Goal: Task Accomplishment & Management: Complete application form

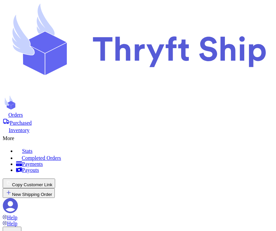
checkbox input "true"
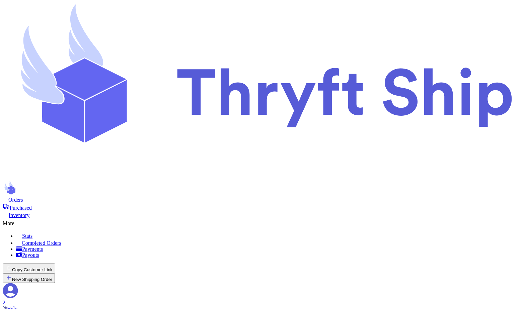
click at [335, 219] on div "More" at bounding box center [265, 223] width 524 height 8
click at [61, 240] on span "Completed Orders" at bounding box center [41, 243] width 39 height 6
drag, startPoint x: 271, startPoint y: 80, endPoint x: 285, endPoint y: 89, distance: 17.2
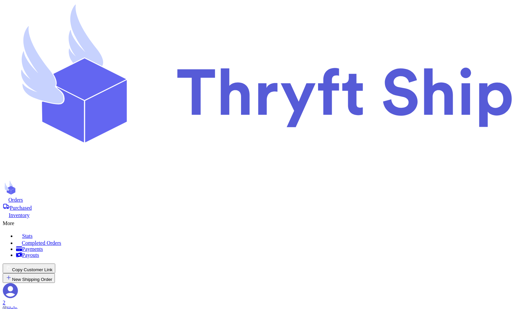
copy th "SCAN Form"
click at [8, 196] on icon at bounding box center [6, 198] width 6 height 5
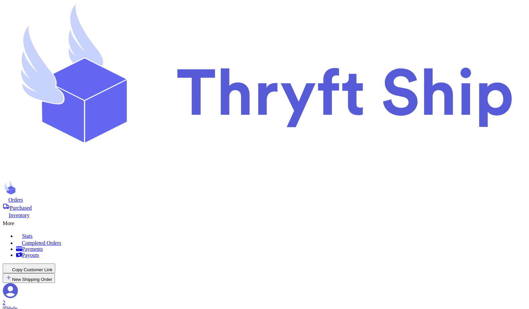
checkbox input "false"
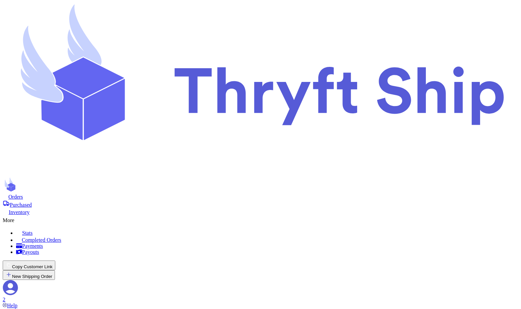
checkbox input "false"
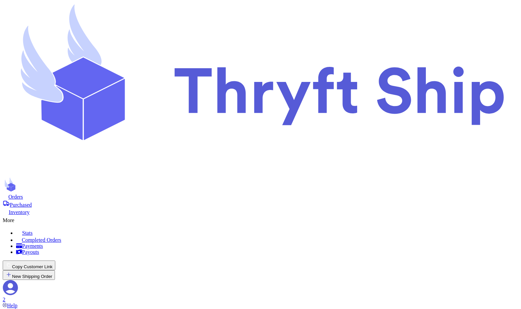
type input "s"
type input "ss"
type input "sss"
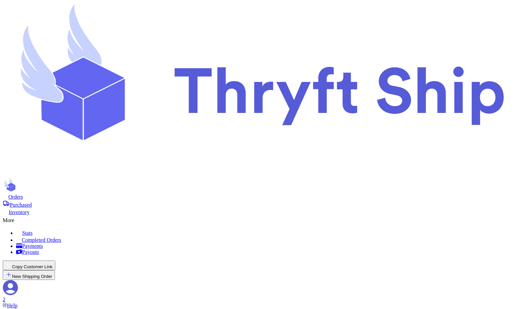
type input "ssss"
type input "S"
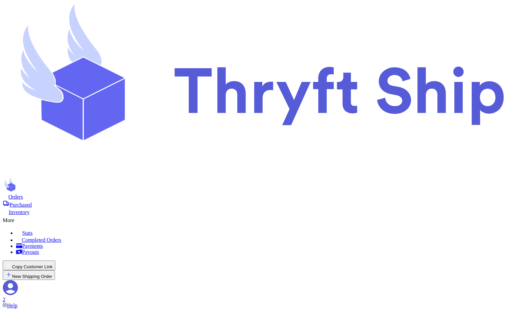
type input "SEATTLE"
select select "WA"
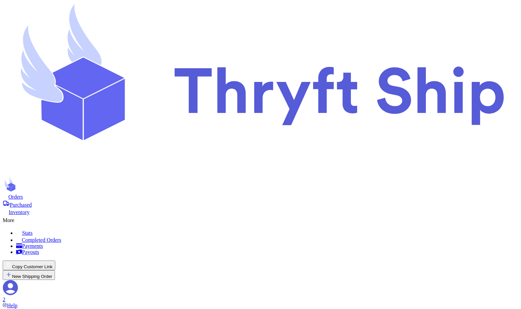
type input "9"
type input "93"
type input "930"
type input "9301"
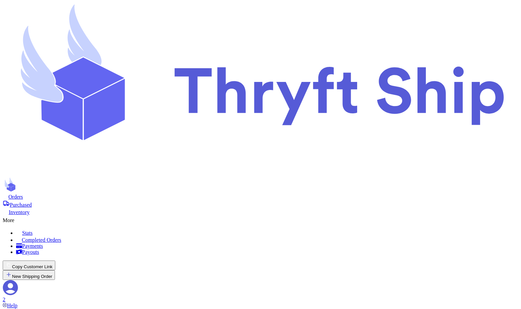
type input "93013"
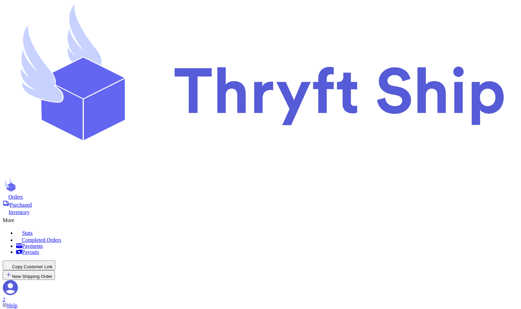
type input "H"
type input "HA"
type input "H"
type input "Ha"
type input "Hal"
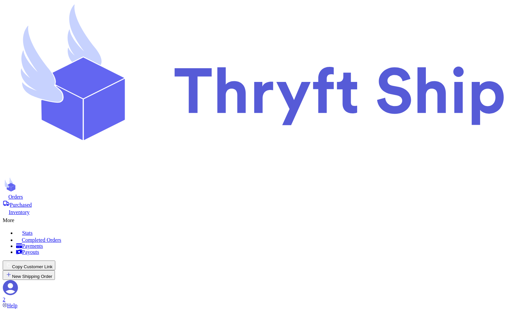
type input "Hall"
type input "Halli"
type input "Hallie"
type input "Hallie S"
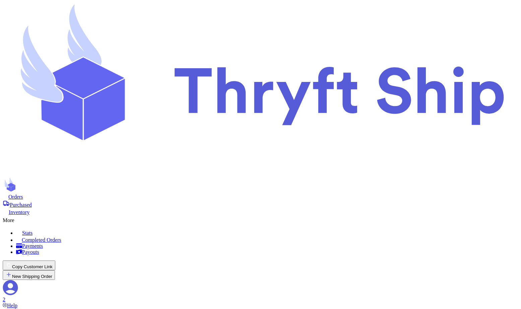
type input "Hallie St"
type input "Hallie Str"
type input "Hallie Stre"
type input "Hallie Stree"
type input "Hallie Street"
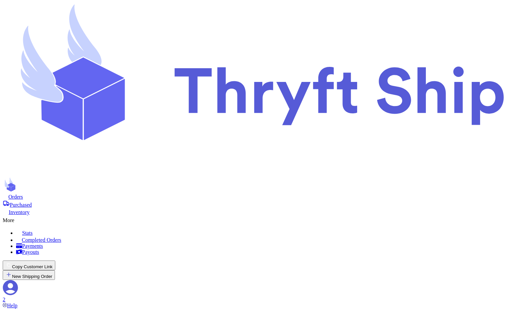
type input "Hallie Streete"
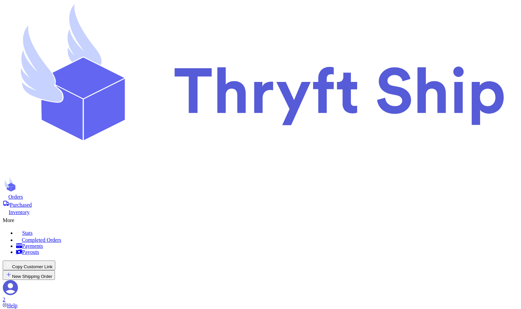
checkbox input "false"
select select "WA"
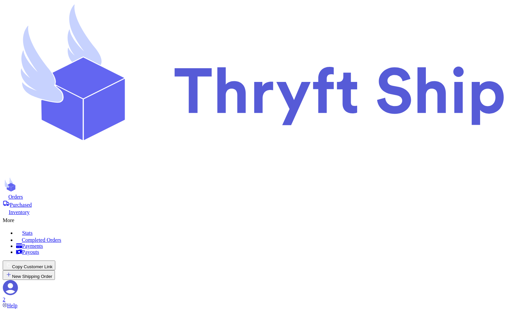
checkbox input "false"
select select "WA"
checkbox input "false"
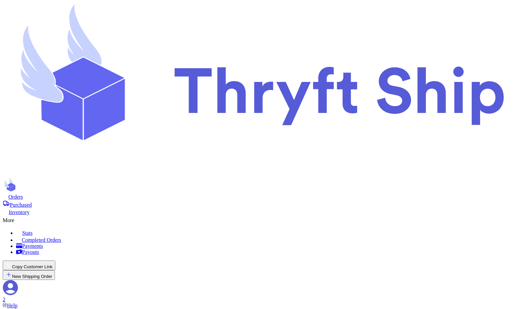
select select "WA"
checkbox input "false"
select select "WA"
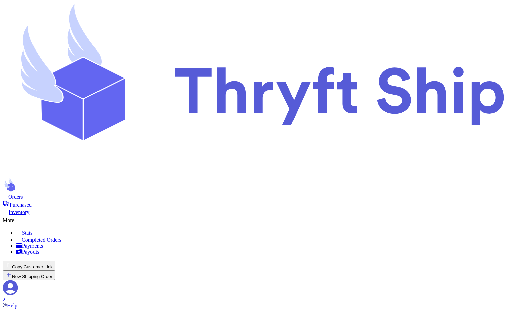
checkbox input "false"
select select "WA"
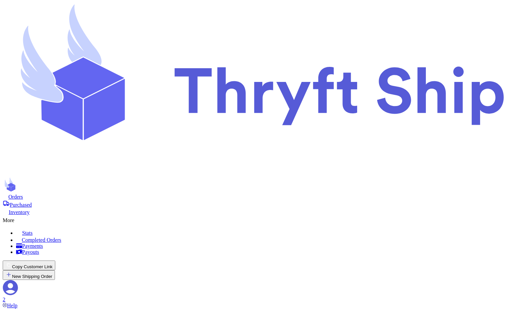
checkbox input "true"
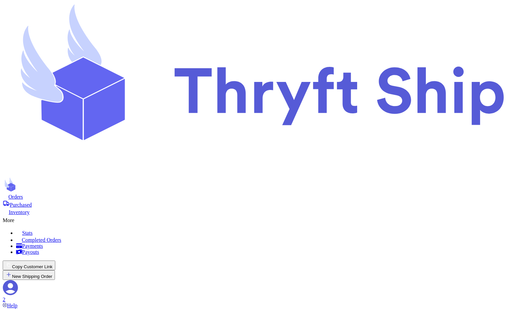
select select "WA"
checkbox input "true"
drag, startPoint x: 326, startPoint y: 77, endPoint x: 381, endPoint y: 78, distance: 55.2
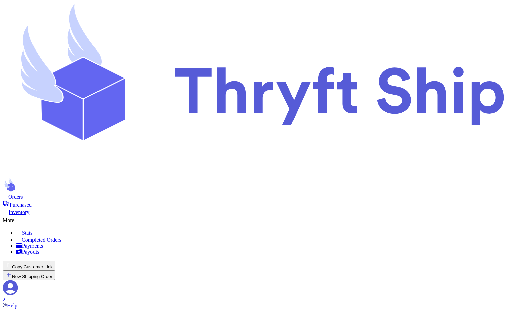
copy h3 "Customer Info"
select select "WA"
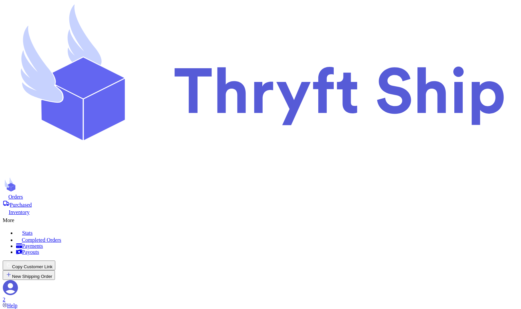
checkbox input "false"
select select "WA"
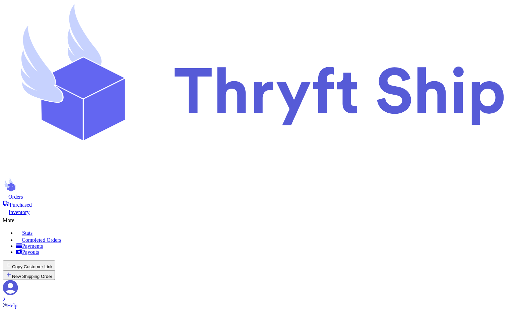
checkbox input "false"
select select "WA"
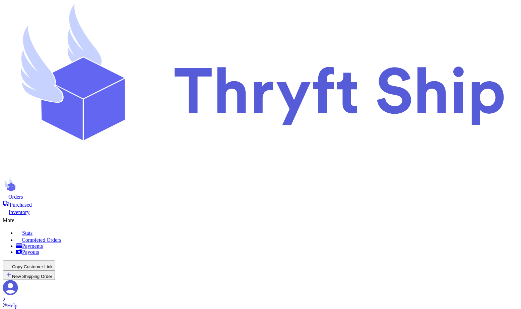
checkbox input "false"
select select "WA"
checkbox input "false"
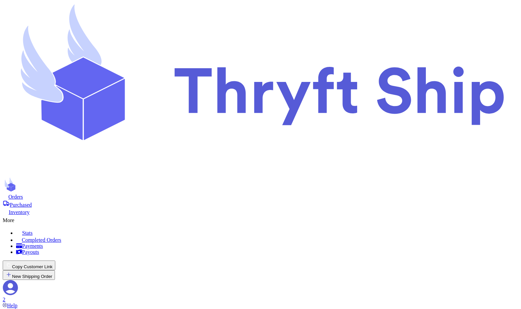
select select "WA"
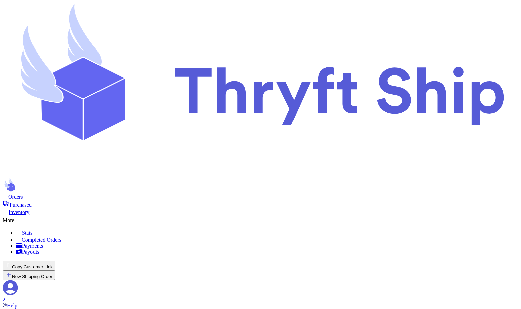
checkbox input "false"
select select "WA"
checkbox input "false"
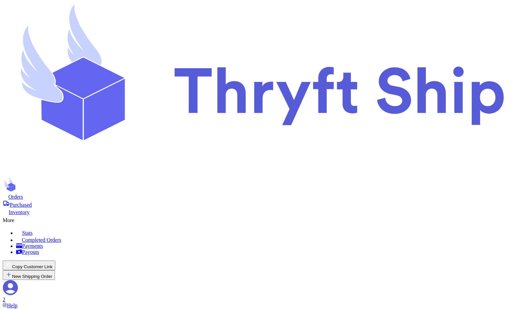
select select "WA"
checkbox input "false"
select select "WA"
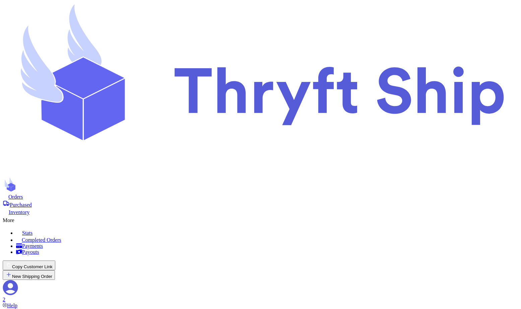
checkbox input "false"
select select "WA"
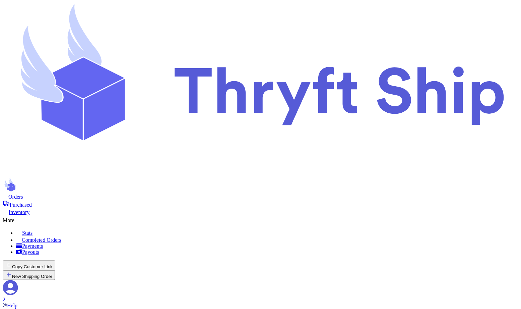
checkbox input "false"
select select "WA"
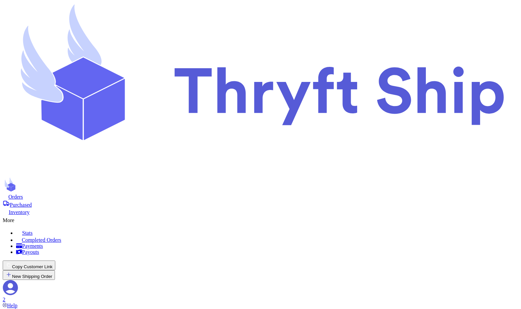
checkbox input "false"
select select "WA"
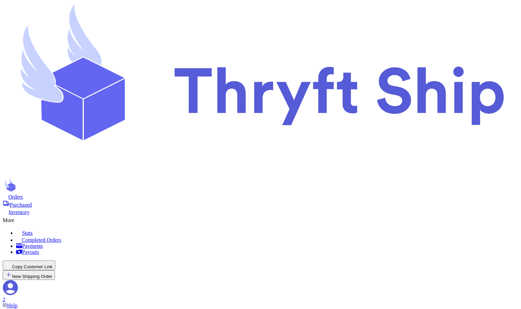
checkbox input "false"
select select "WA"
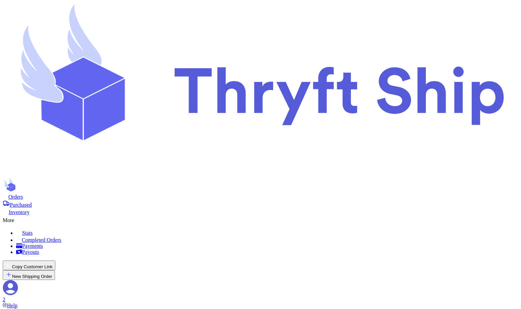
checkbox input "false"
type input "[EMAIL_ADDRESS][DOMAIN_NAME]"
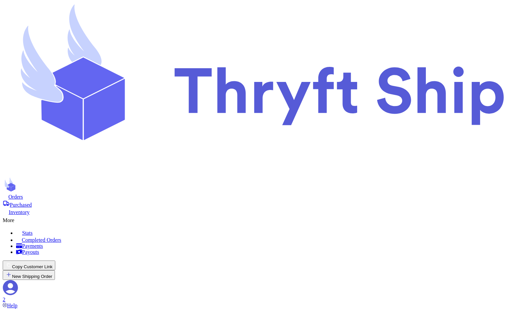
type input "local1"
type input "Item101"
select select "paid"
type input "item 1"
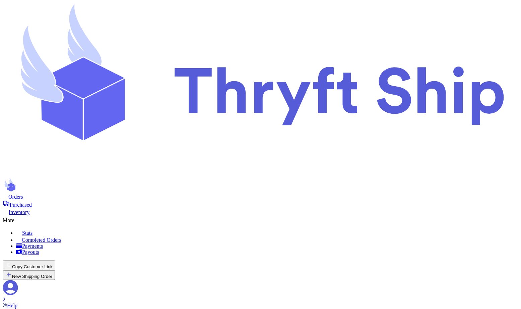
select select "paid"
type input "180"
type input "item 1"
select select "unknown"
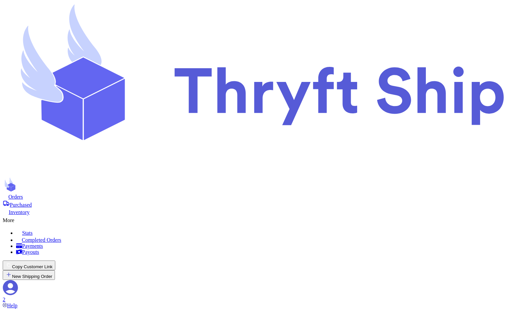
type input "0"
checkbox input "true"
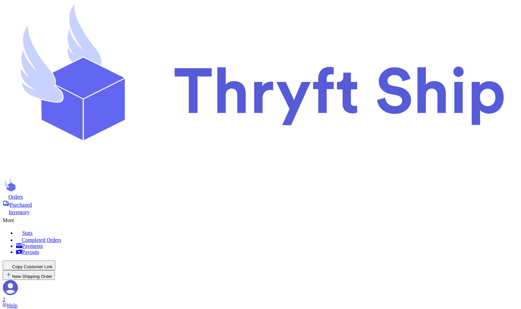
select select "WA"
checkbox input "true"
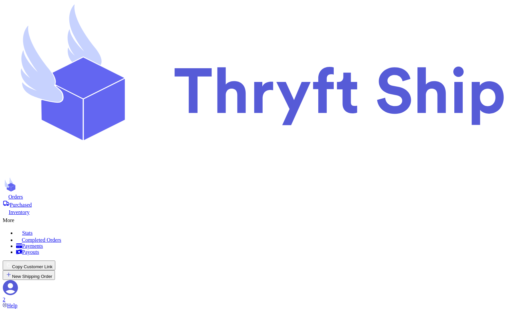
type input "Item101"
select select "paid"
type input "180"
select select "paid"
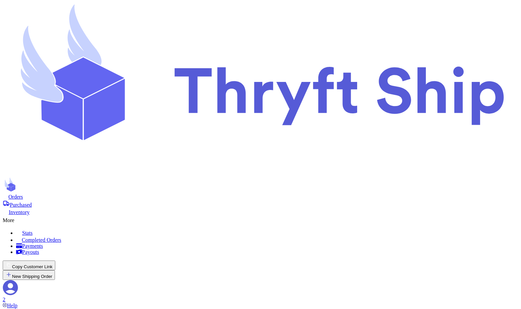
type input "item 1"
select select "unknown"
type input "0"
select select "WA"
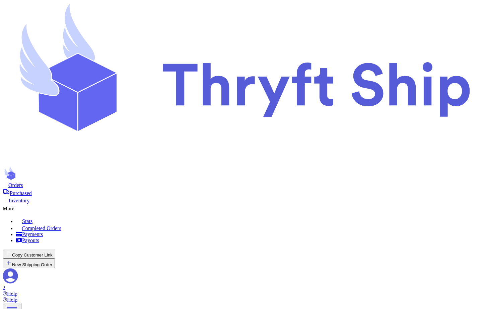
checkbox input "false"
select select "WA"
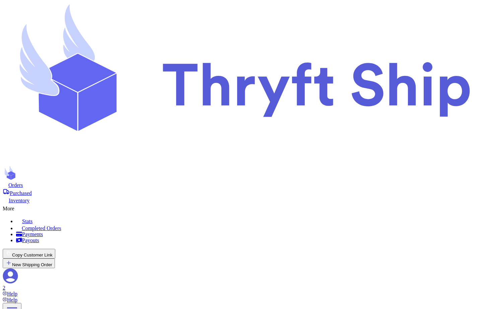
checkbox input "false"
select select "WA"
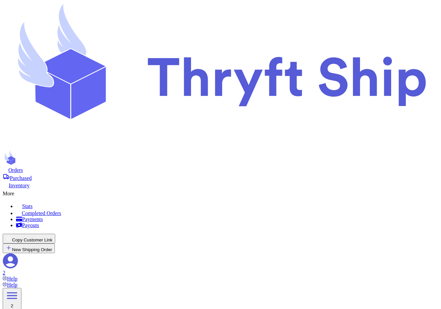
checkbox input "false"
select select "WA"
checkbox input "true"
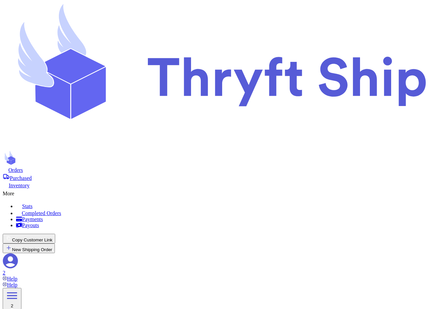
select select "WA"
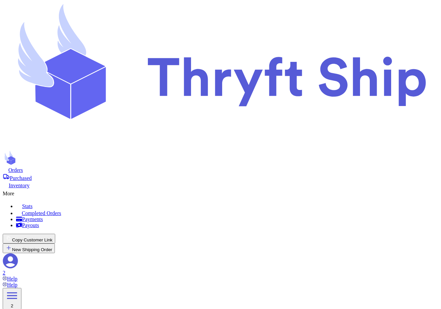
checkbox input "false"
select select "WA"
checkbox input "false"
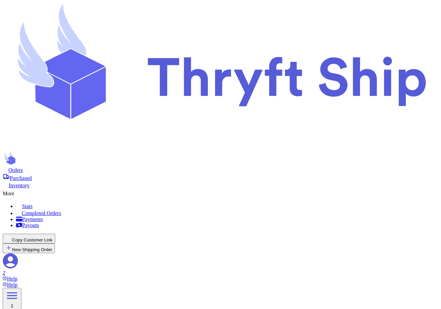
select select "WA"
checkbox input "false"
select select "WA"
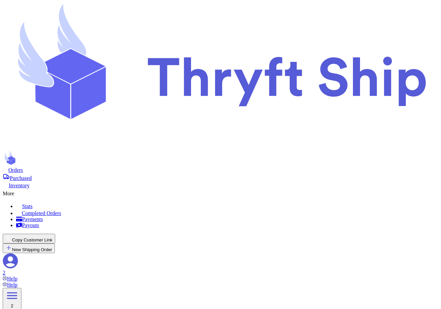
checkbox input "false"
select select "WA"
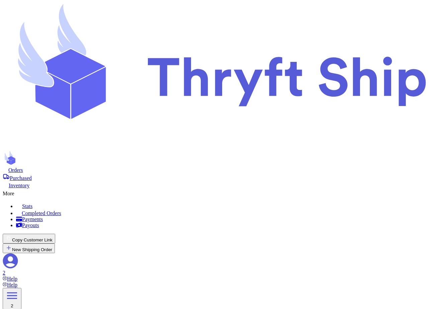
checkbox input "false"
select select "WA"
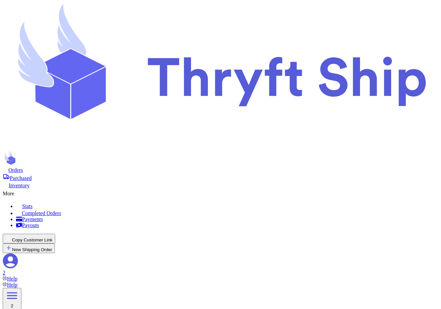
checkbox input "false"
select select "WA"
checkbox input "false"
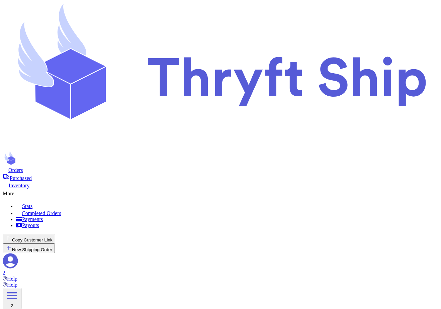
select select "WA"
checkbox input "true"
select select "WA"
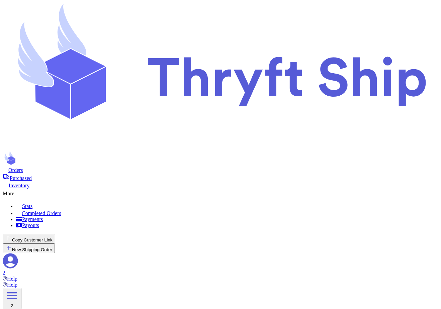
checkbox input "false"
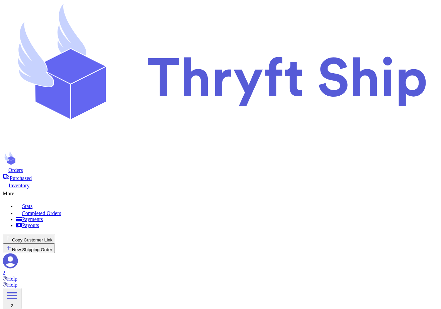
select select "WA"
checkbox input "false"
select select "WA"
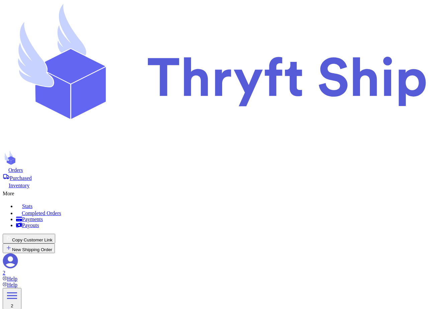
checkbox input "false"
select select "WA"
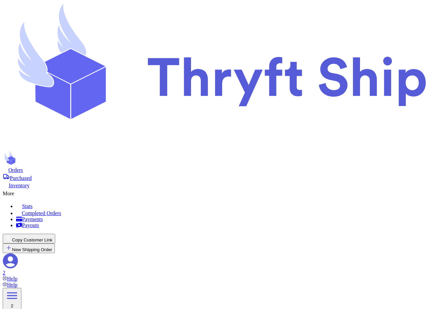
checkbox input "false"
select select "WA"
type input "Hallie Street"
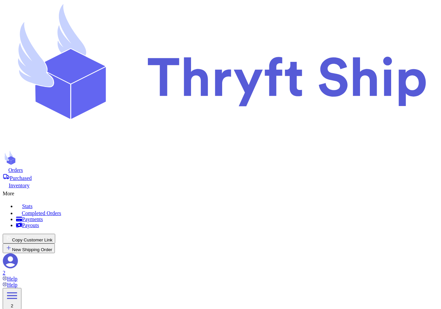
type input "Hallie Street"
select select "VT"
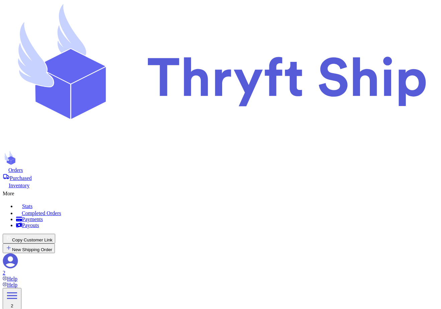
select select "WA"
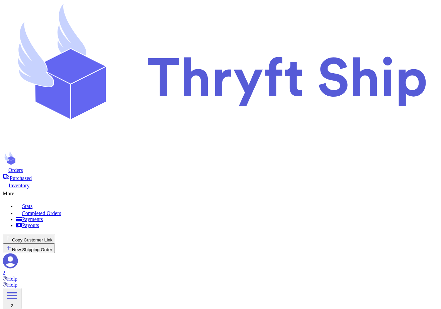
scroll to position [0, 0]
checkbox input "false"
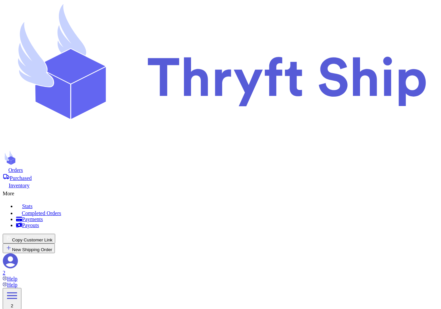
select select "WA"
checkbox input "false"
select select "WA"
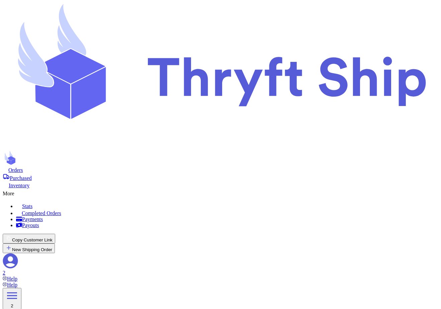
checkbox input "true"
click at [242, 167] on nav "Orders Purchased Inventory More Stats Completed Orders Payments Payouts Copy Cu…" at bounding box center [221, 224] width 436 height 115
click at [244, 189] on div "More" at bounding box center [221, 193] width 436 height 8
click at [61, 211] on span "Completed Orders" at bounding box center [41, 214] width 39 height 6
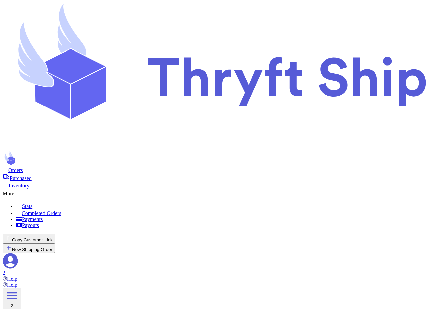
click at [241, 189] on div "More" at bounding box center [221, 193] width 436 height 8
click at [61, 211] on span "Completed Orders" at bounding box center [41, 214] width 39 height 6
click at [23, 167] on span "Orders" at bounding box center [15, 170] width 15 height 6
click at [249, 189] on div "More" at bounding box center [221, 193] width 436 height 8
click at [61, 211] on span "Completed Orders" at bounding box center [41, 214] width 39 height 6
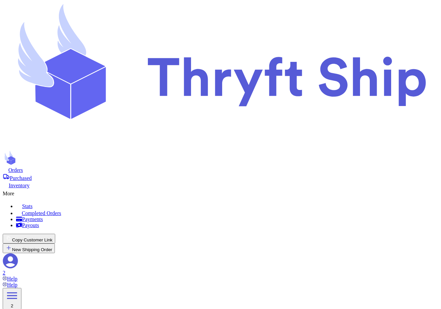
drag, startPoint x: 225, startPoint y: 81, endPoint x: 237, endPoint y: 86, distance: 13.2
copy th "SCAN Form"
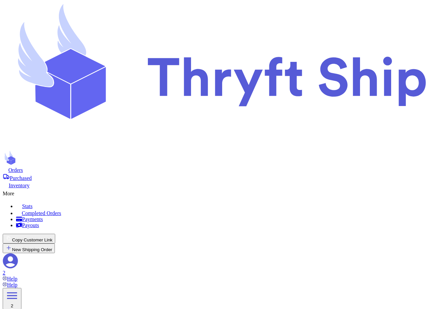
click at [23, 167] on span "Orders" at bounding box center [15, 170] width 15 height 6
click at [21, 189] on icon at bounding box center [17, 192] width 7 height 7
click at [61, 211] on span "Completed Orders" at bounding box center [41, 214] width 39 height 6
click at [245, 189] on div "More" at bounding box center [221, 193] width 436 height 8
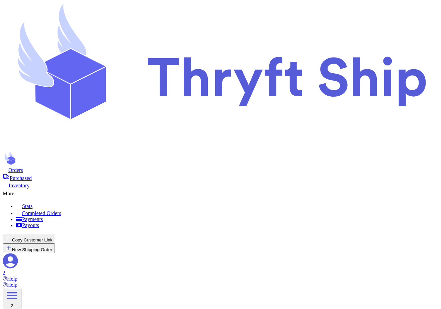
click at [32, 175] on span "Purchased" at bounding box center [21, 178] width 22 height 6
click at [246, 189] on div "More" at bounding box center [221, 193] width 436 height 8
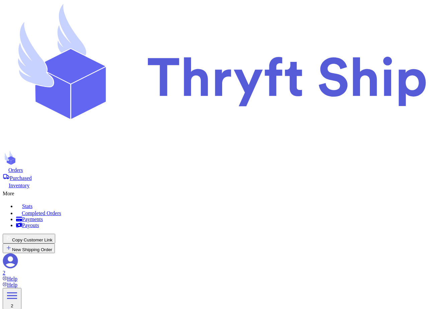
click at [61, 211] on span "Completed Orders" at bounding box center [41, 214] width 39 height 6
click at [23, 167] on span "Orders" at bounding box center [15, 170] width 15 height 6
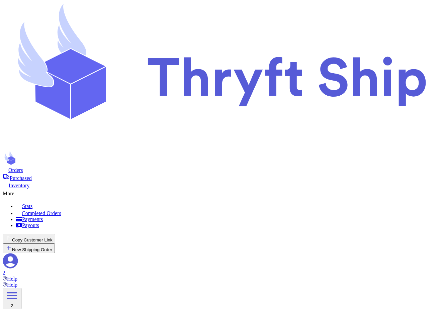
checkbox input "false"
checkbox input "true"
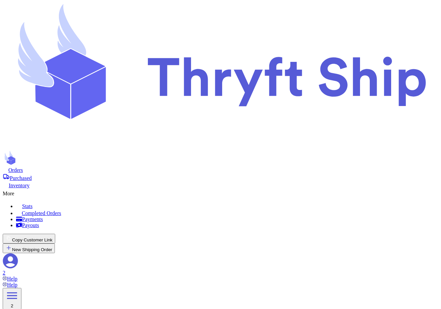
type input "local10"
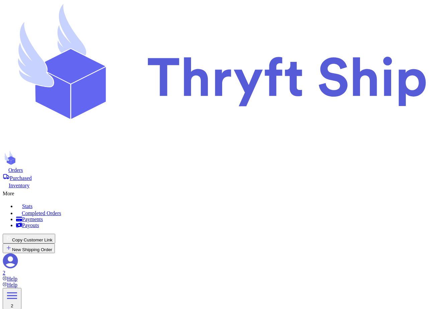
type input "Ten"
type input "[PERSON_NAME]"
type input "[EMAIL_ADDRESS][DOMAIN_NAME]"
drag, startPoint x: 352, startPoint y: 162, endPoint x: 286, endPoint y: 162, distance: 66.6
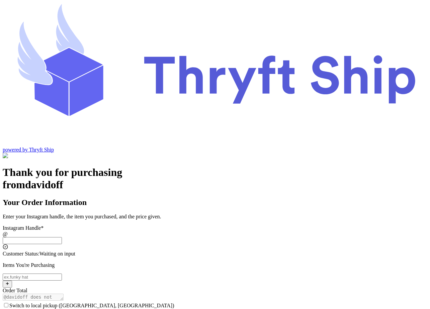
click at [62, 237] on input "Switch to local pickup ([GEOGRAPHIC_DATA], [GEOGRAPHIC_DATA])" at bounding box center [32, 240] width 59 height 7
type input "local10"
checkbox input "true"
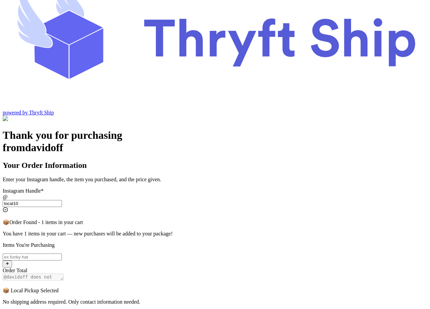
scroll to position [37, 0]
type input "local10"
click at [62, 253] on input "Switch to local pickup ([GEOGRAPHIC_DATA], [GEOGRAPHIC_DATA])" at bounding box center [32, 256] width 59 height 7
type input "Item101 Update"
click at [87, 221] on div "Thank you for purchasing from davidoff Your Order Information Enter your Instag…" at bounding box center [215, 315] width 425 height 372
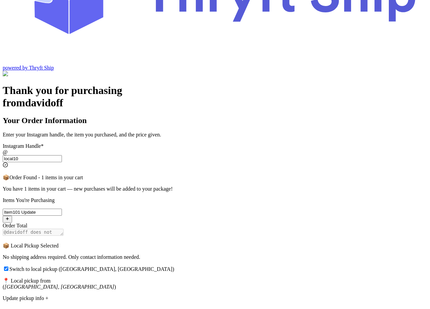
scroll to position [86, 0]
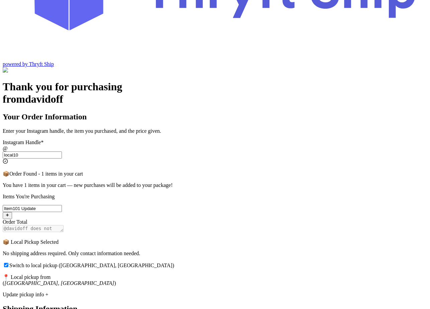
click at [170, 292] on div "Update pickup info +" at bounding box center [215, 295] width 425 height 6
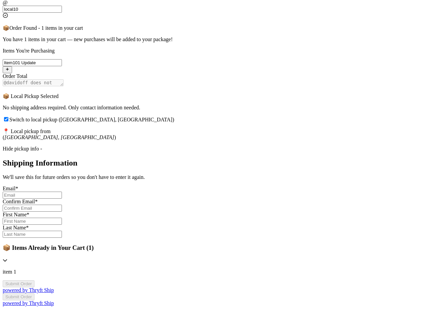
scroll to position [244, 0]
click at [62, 192] on input "Switch to local pickup ([GEOGRAPHIC_DATA], [GEOGRAPHIC_DATA])" at bounding box center [32, 195] width 59 height 7
paste input "[EMAIL_ADDRESS][DOMAIN_NAME]"
click at [62, 192] on input "[EMAIL_ADDRESS][DOMAIN_NAME]" at bounding box center [32, 195] width 59 height 7
type input "[EMAIL_ADDRESS][DOMAIN_NAME]"
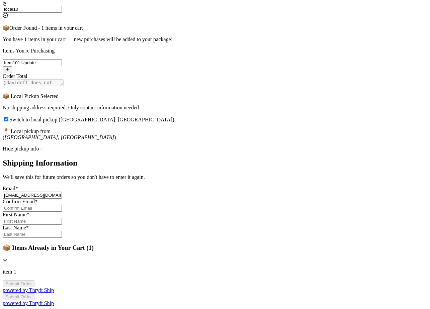
click at [62, 205] on input "Switch to local pickup ([GEOGRAPHIC_DATA], [GEOGRAPHIC_DATA])" at bounding box center [32, 208] width 59 height 7
paste input "[EMAIL_ADDRESS][DOMAIN_NAME]"
click at [62, 205] on input "[EMAIL_ADDRESS][DOMAIN_NAME]" at bounding box center [32, 208] width 59 height 7
type input "[EMAIL_ADDRESS][DOMAIN_NAME]"
click at [62, 218] on input "Switch to local pickup ([GEOGRAPHIC_DATA], [GEOGRAPHIC_DATA])" at bounding box center [32, 221] width 59 height 7
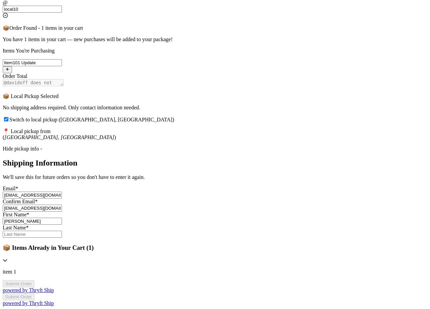
type input "[PERSON_NAME]"
type input "10"
click at [355, 191] on div "Thank you for purchasing from davidoff Your Order Information Enter your Instag…" at bounding box center [215, 121] width 425 height 372
click at [34, 281] on button "Submit Order" at bounding box center [19, 284] width 32 height 7
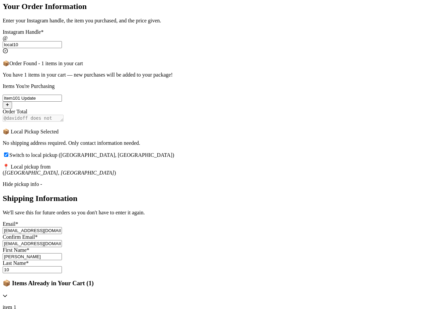
scroll to position [0, 0]
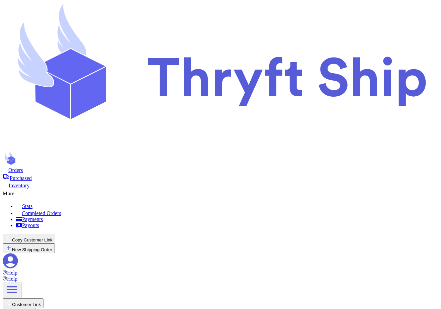
checkbox input "true"
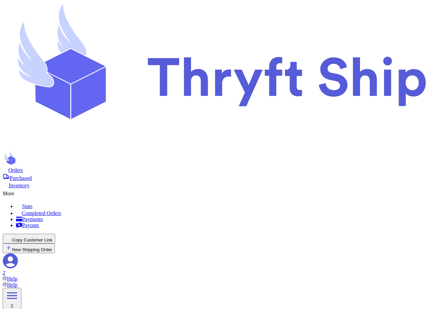
type input "Item101"
select select "paid"
type input "180"
select select "paid"
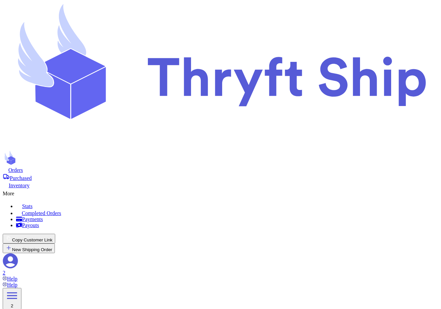
type input "item 1"
select select "unknown"
type input "0"
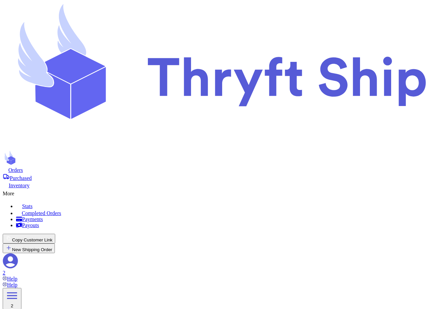
scroll to position [60, 0]
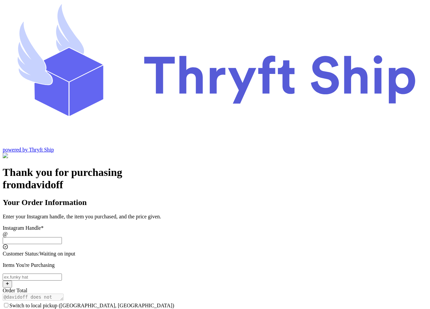
click at [62, 237] on input "Switch to local pickup ([GEOGRAPHIC_DATA], [GEOGRAPHIC_DATA])" at bounding box center [32, 240] width 59 height 7
type input "local10"
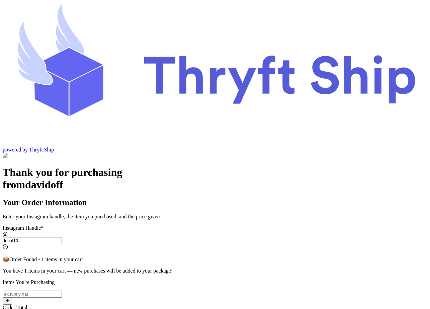
checkbox input "true"
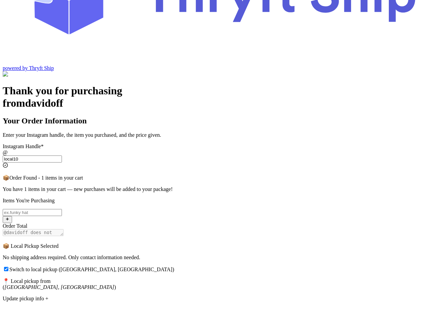
scroll to position [105, 0]
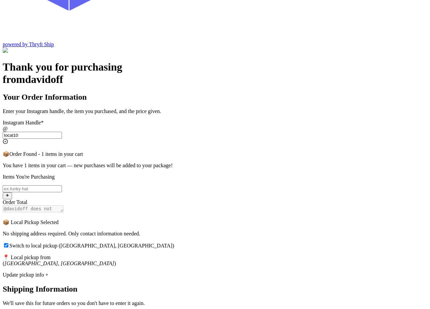
type input "local10"
click at [169, 272] on div "Update pickup info +" at bounding box center [215, 275] width 425 height 6
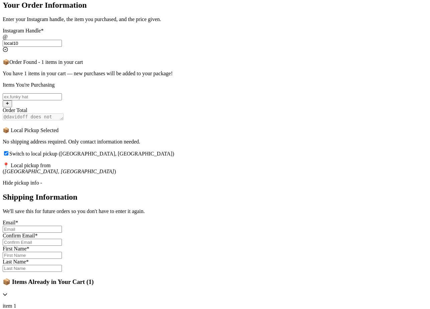
scroll to position [246, 0]
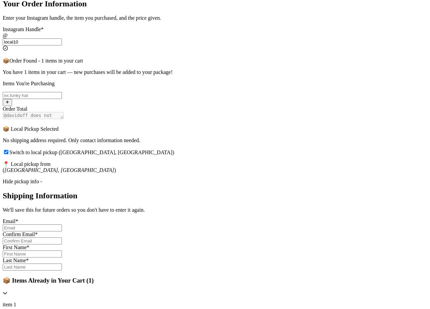
click at [135, 191] on h2 "Shipping Information" at bounding box center [215, 195] width 425 height 9
copy h2 "Shipping Information"
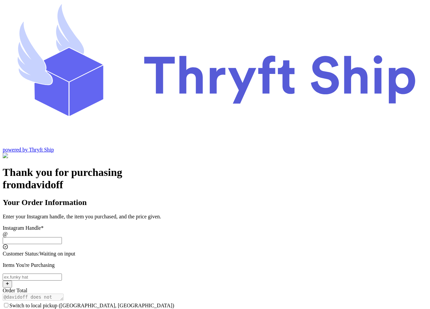
scroll to position [8, 0]
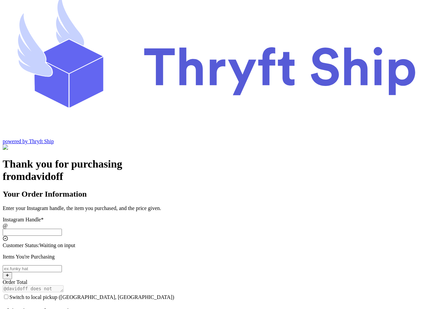
click at [62, 229] on input "Switch to local pickup ([GEOGRAPHIC_DATA], [GEOGRAPHIC_DATA])" at bounding box center [32, 232] width 59 height 7
type input "local10"
checkbox input "true"
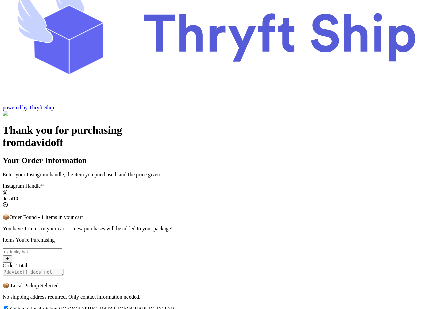
scroll to position [107, 0]
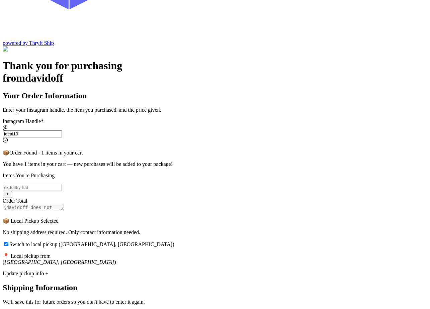
type input "local10"
click at [140, 271] on div "Update pickup info +" at bounding box center [215, 274] width 425 height 6
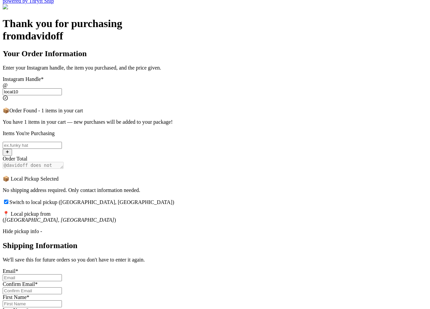
click at [216, 257] on p "We'll save this for future orders so you don't have to enter it again." at bounding box center [215, 260] width 425 height 6
copy p "We'll save this for future orders so you don't have to enter it again."
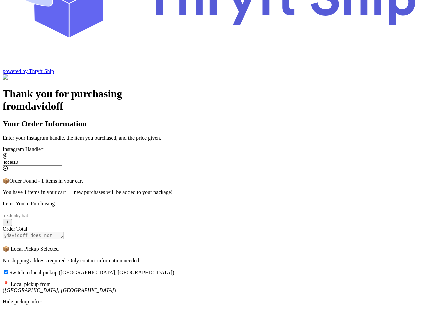
scroll to position [80, 0]
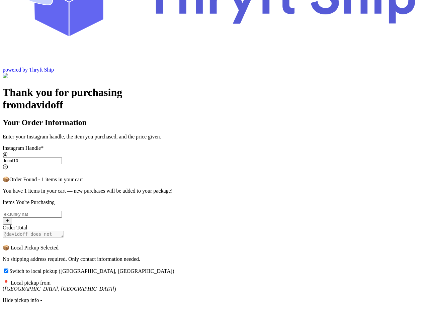
click at [181, 309] on h2 "Shipping Information" at bounding box center [215, 314] width 425 height 9
copy h2 "Shipping Information"
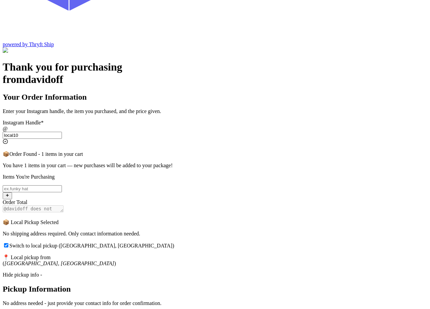
scroll to position [106, 0]
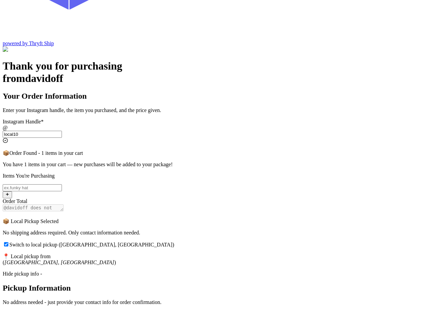
click at [169, 271] on div "Hide pickup info -" at bounding box center [215, 274] width 425 height 6
click at [169, 271] on div "Update pickup info +" at bounding box center [215, 274] width 425 height 6
click at [8, 242] on input "Switch to local pickup ([GEOGRAPHIC_DATA], [GEOGRAPHIC_DATA])" at bounding box center [6, 244] width 4 height 4
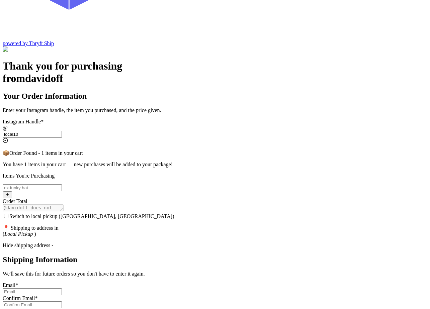
click at [8, 214] on input "Switch to local pickup ([GEOGRAPHIC_DATA], [GEOGRAPHIC_DATA])" at bounding box center [6, 216] width 4 height 4
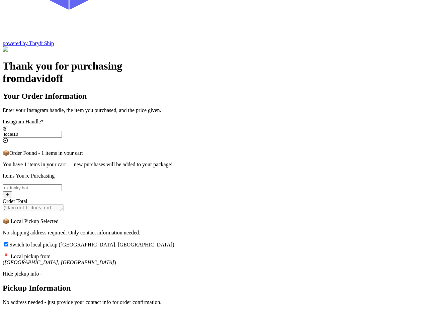
click at [8, 242] on input "Switch to local pickup ([GEOGRAPHIC_DATA], [GEOGRAPHIC_DATA])" at bounding box center [6, 244] width 4 height 4
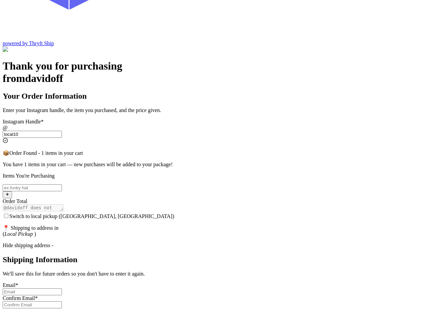
click at [8, 214] on input "Switch to local pickup ([GEOGRAPHIC_DATA], [GEOGRAPHIC_DATA])" at bounding box center [6, 216] width 4 height 4
checkbox input "true"
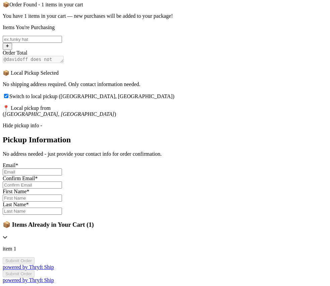
scroll to position [287, 0]
